Goal: Information Seeking & Learning: Learn about a topic

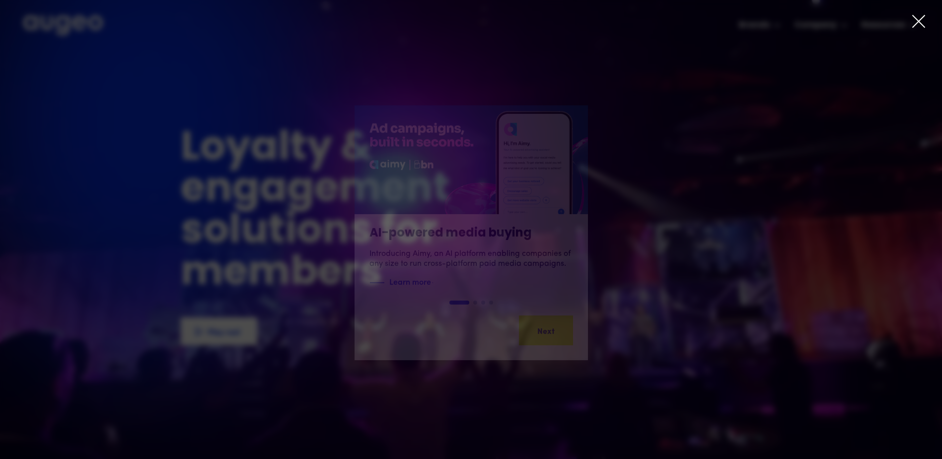
click at [920, 22] on icon at bounding box center [919, 21] width 15 height 15
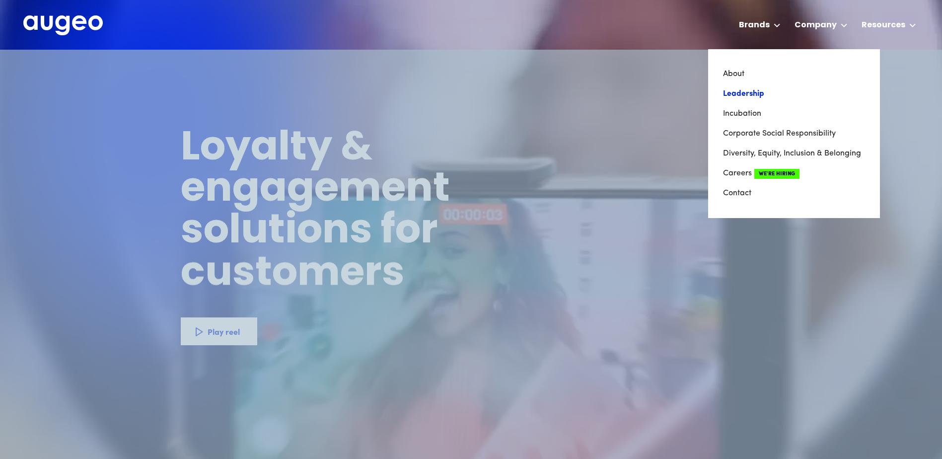
click at [739, 91] on link "Leadership" at bounding box center [794, 94] width 142 height 20
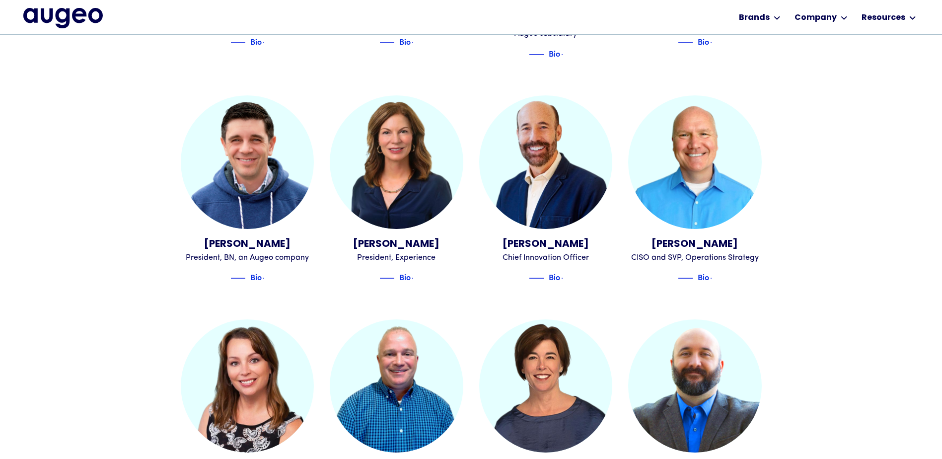
scroll to position [801, 0]
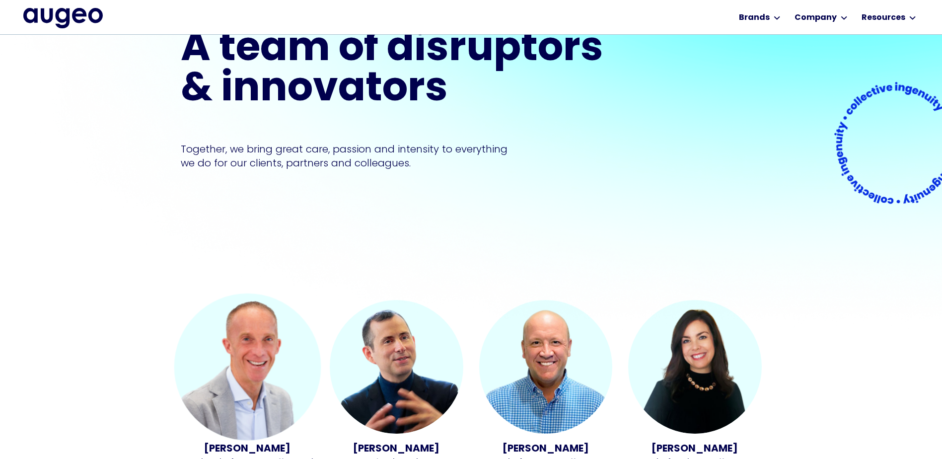
click at [239, 349] on img at bounding box center [247, 367] width 147 height 147
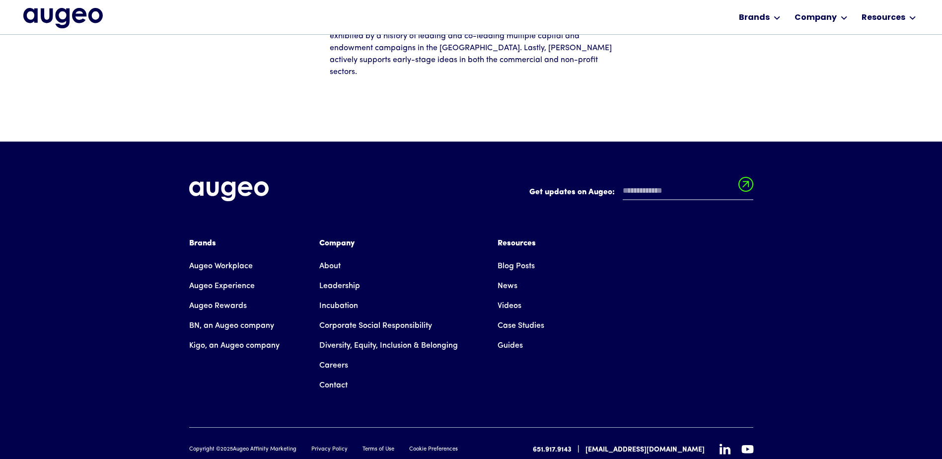
scroll to position [395, 0]
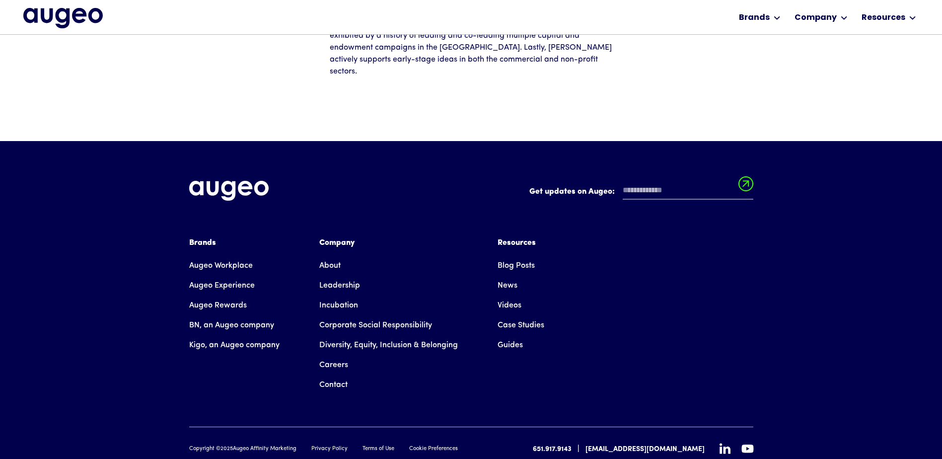
click at [208, 335] on link "Kigo, an Augeo company" at bounding box center [234, 345] width 90 height 20
